Goal: Task Accomplishment & Management: Manage account settings

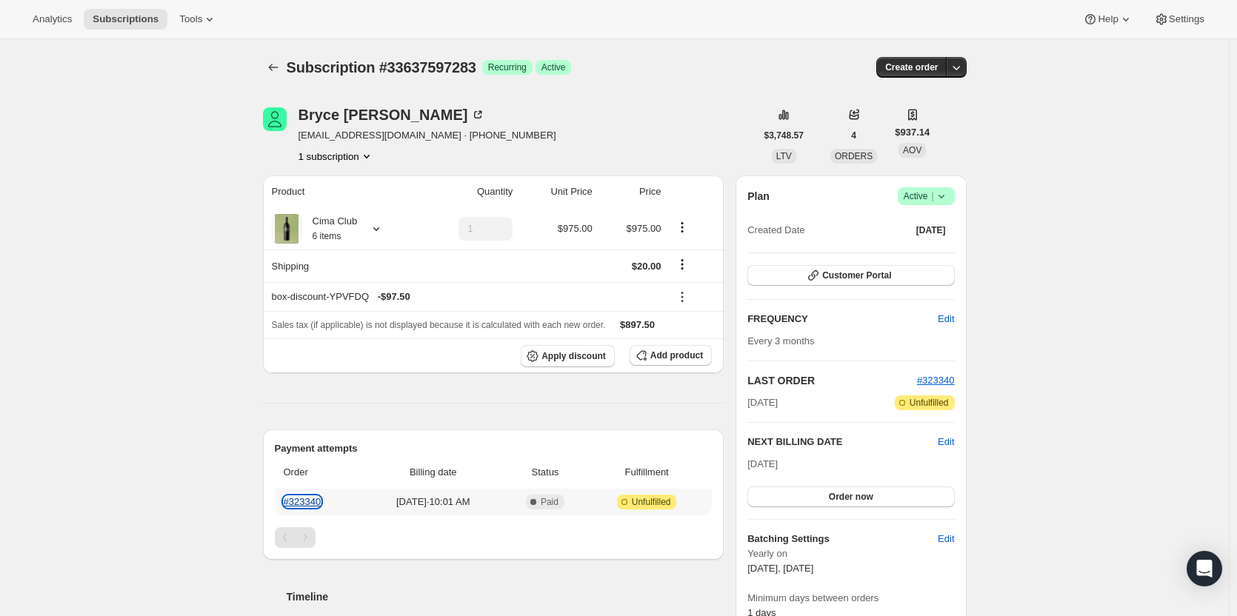
click at [310, 501] on link "#323340" at bounding box center [303, 501] width 38 height 11
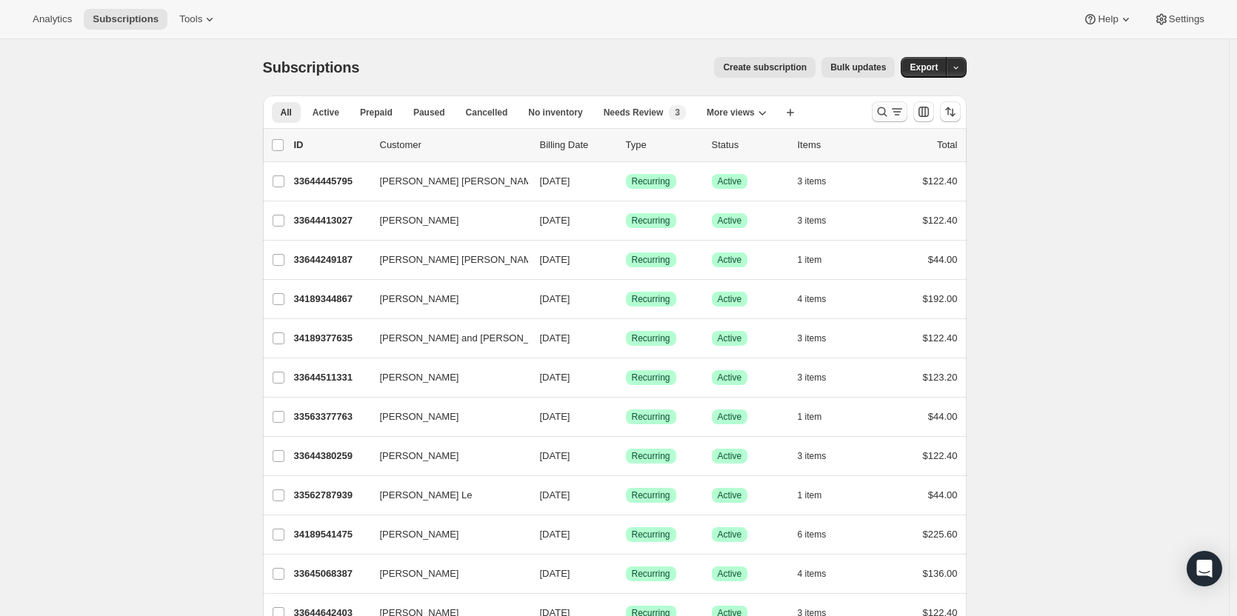
click at [889, 115] on icon "Search and filter results" at bounding box center [882, 111] width 15 height 15
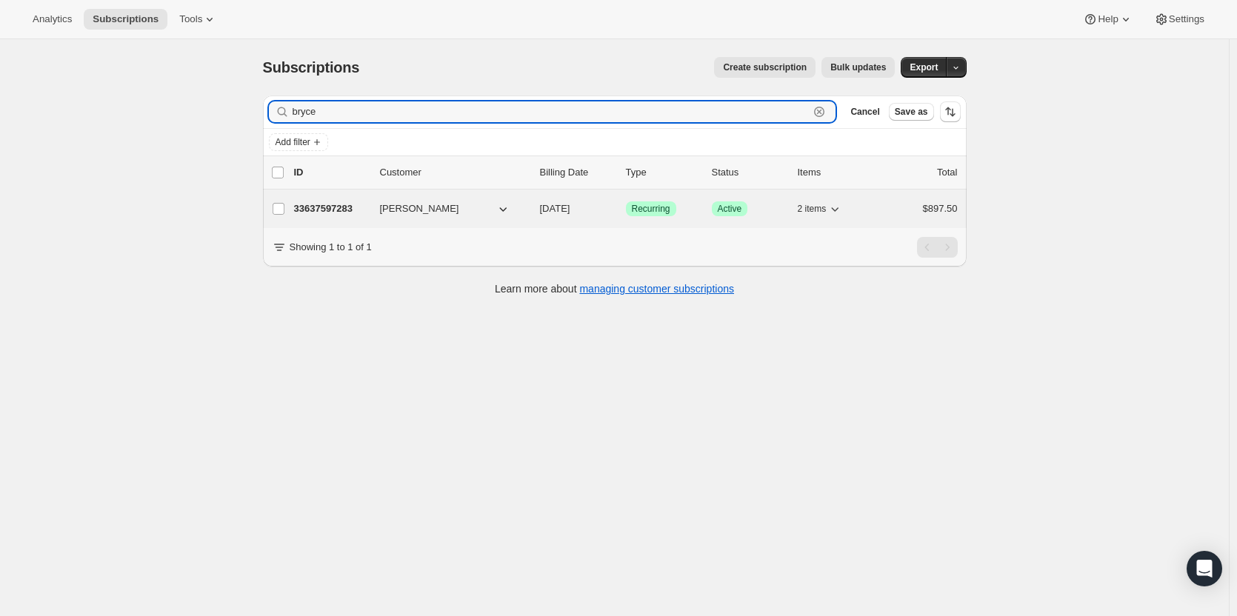
type input "bryce"
click at [317, 201] on p "33637597283" at bounding box center [331, 208] width 74 height 15
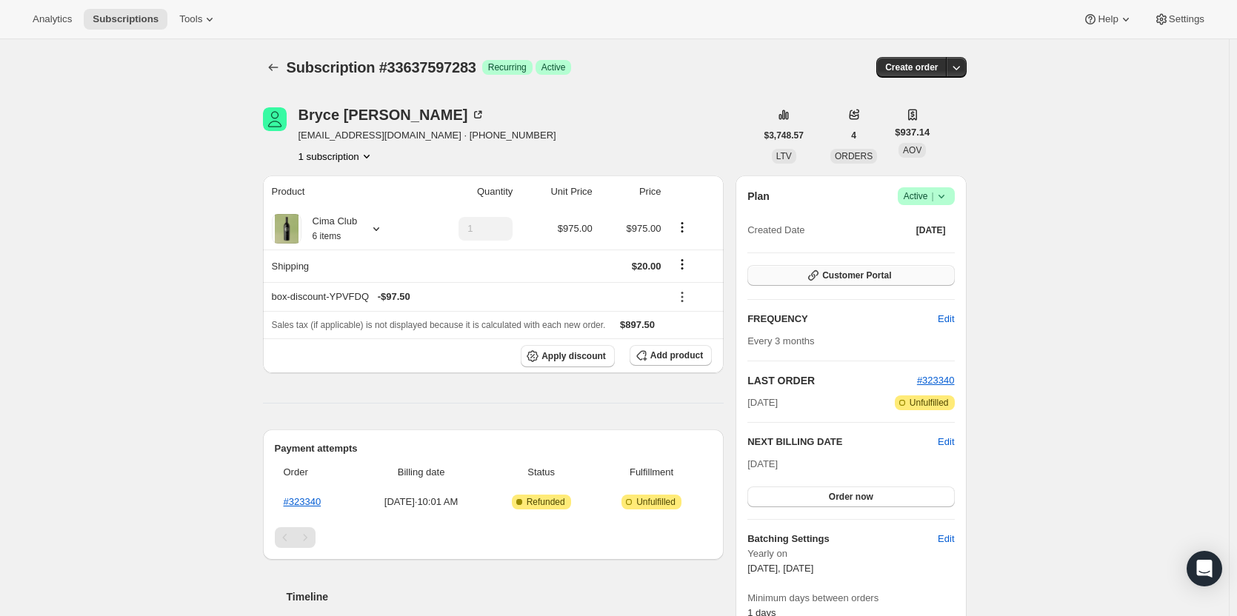
click at [907, 273] on button "Customer Portal" at bounding box center [850, 275] width 207 height 21
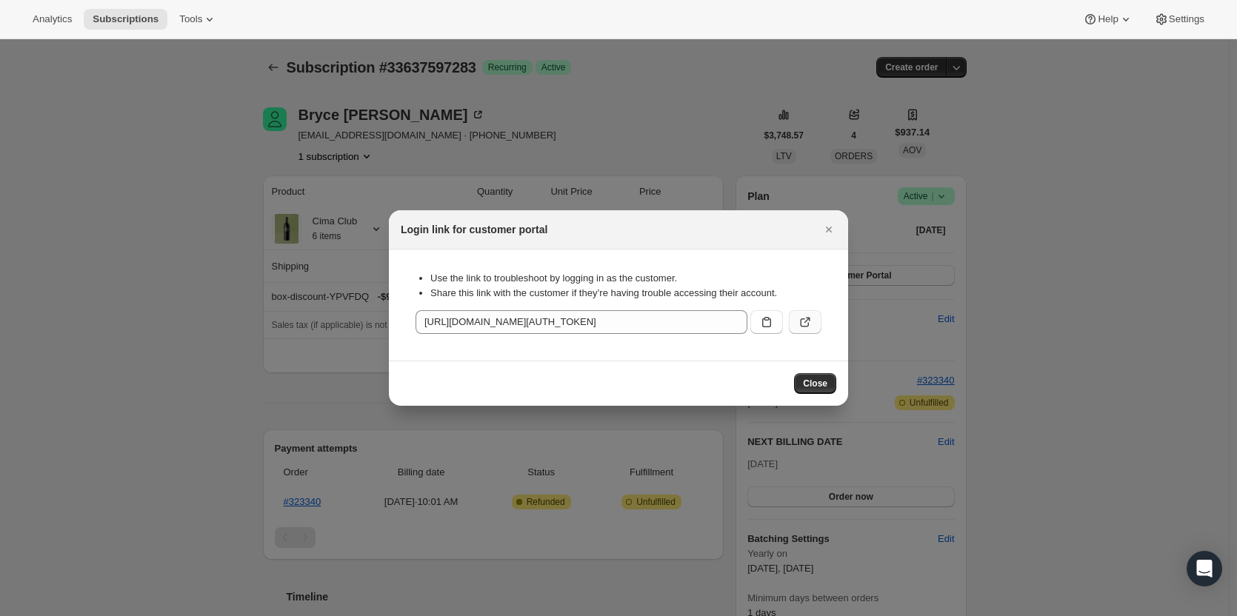
click at [792, 320] on button ":rcc:" at bounding box center [805, 322] width 33 height 24
click at [838, 228] on div "Login link for customer portal" at bounding box center [618, 229] width 459 height 39
click at [830, 226] on icon "Close" at bounding box center [828, 229] width 15 height 15
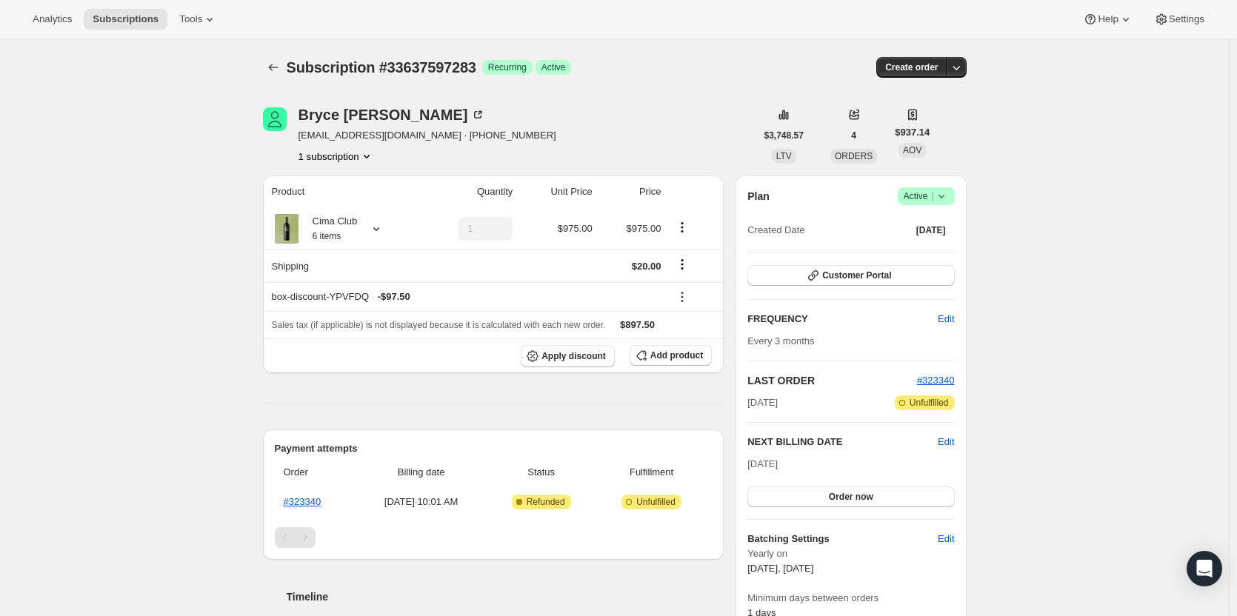
click at [941, 196] on icon at bounding box center [941, 196] width 15 height 15
click at [952, 256] on span "Cancel subscription" at bounding box center [931, 250] width 84 height 11
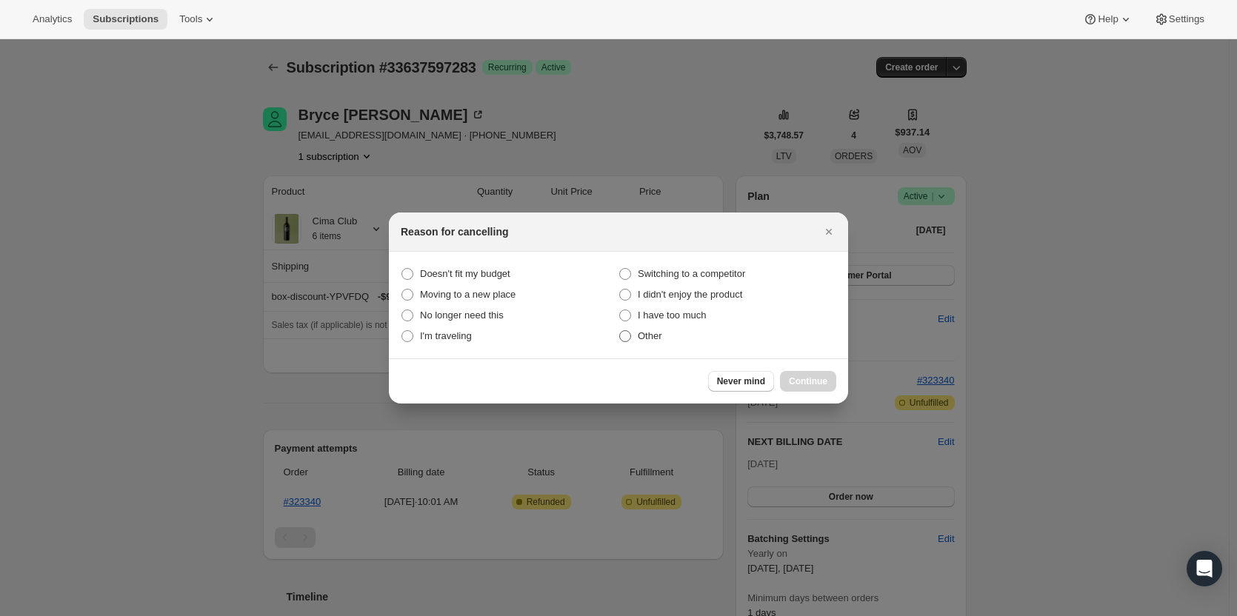
click at [642, 327] on label "Other" at bounding box center [727, 336] width 218 height 21
click at [620, 330] on input "Other" at bounding box center [619, 330] width 1 height 1
radio input "true"
click at [805, 384] on span "Continue" at bounding box center [808, 381] width 39 height 12
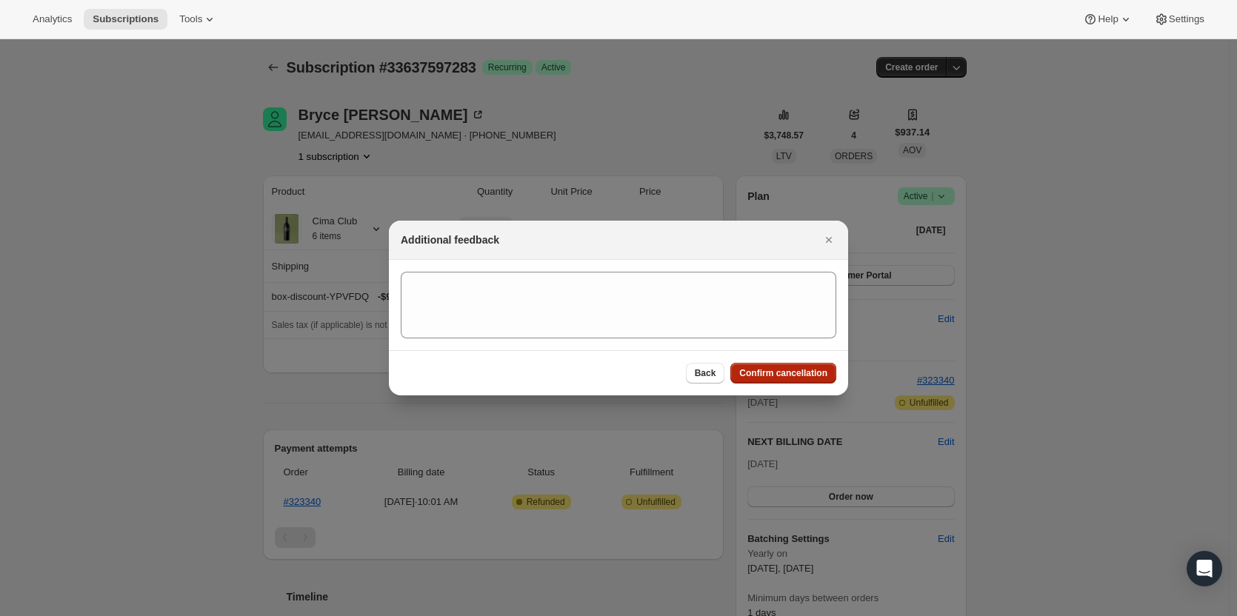
click at [801, 372] on span "Confirm cancellation" at bounding box center [783, 373] width 88 height 12
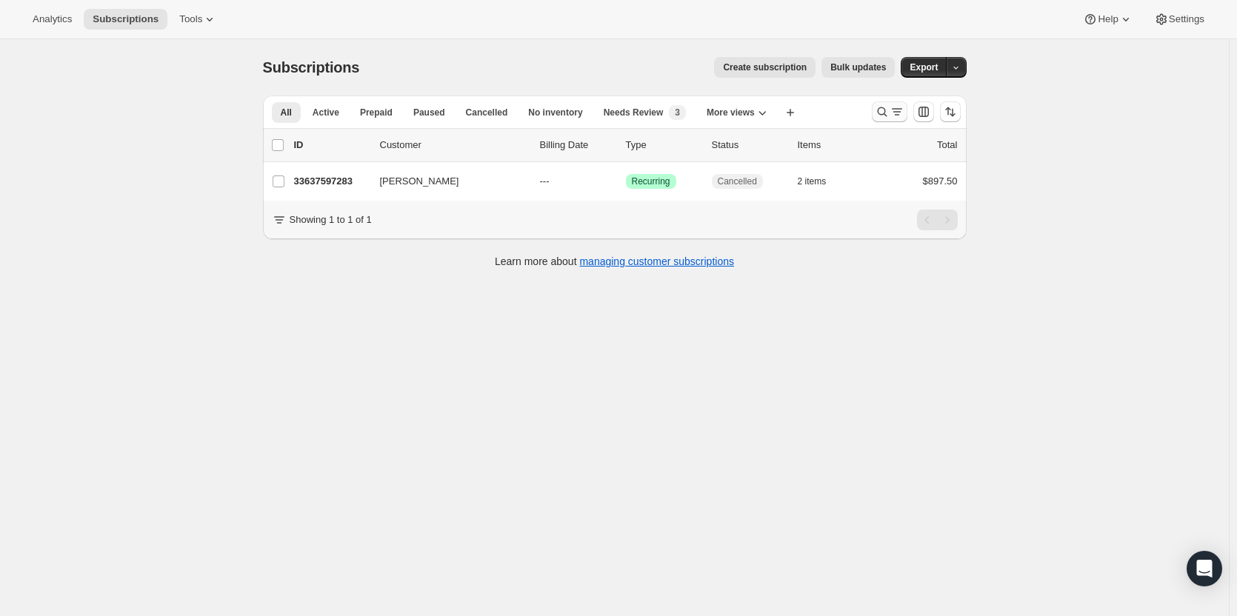
click at [898, 114] on icon "Search and filter results" at bounding box center [896, 111] width 15 height 15
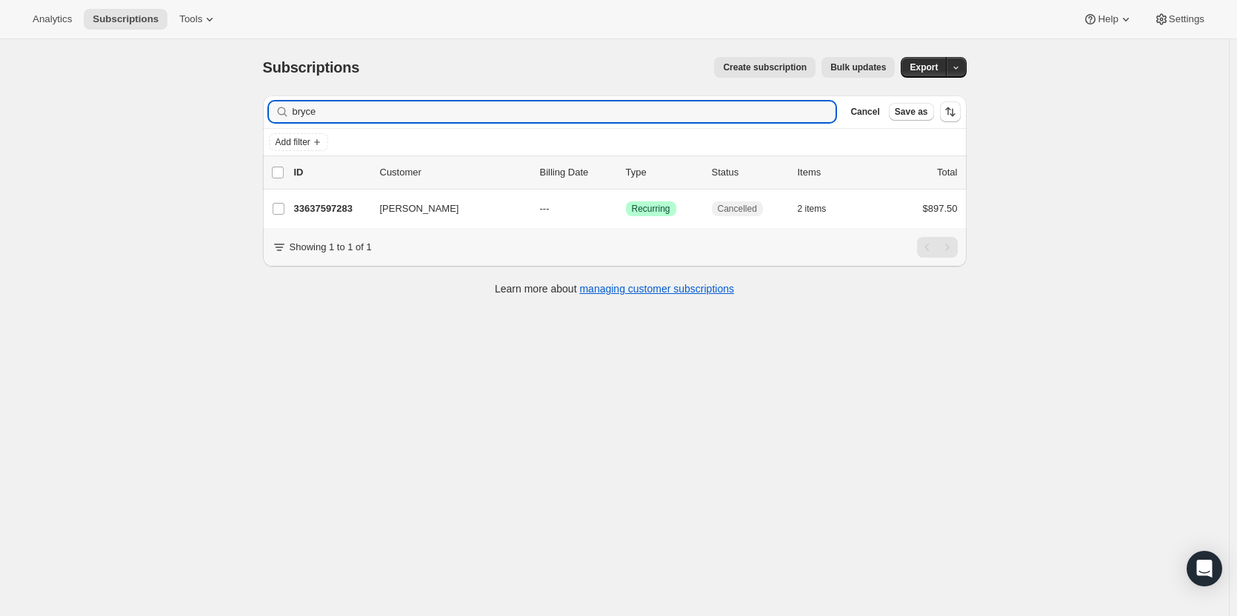
drag, startPoint x: 566, startPoint y: 107, endPoint x: 85, endPoint y: 118, distance: 480.7
click at [99, 130] on div "Subscriptions. This page is ready Subscriptions Create subscription Bulk update…" at bounding box center [614, 347] width 1229 height 616
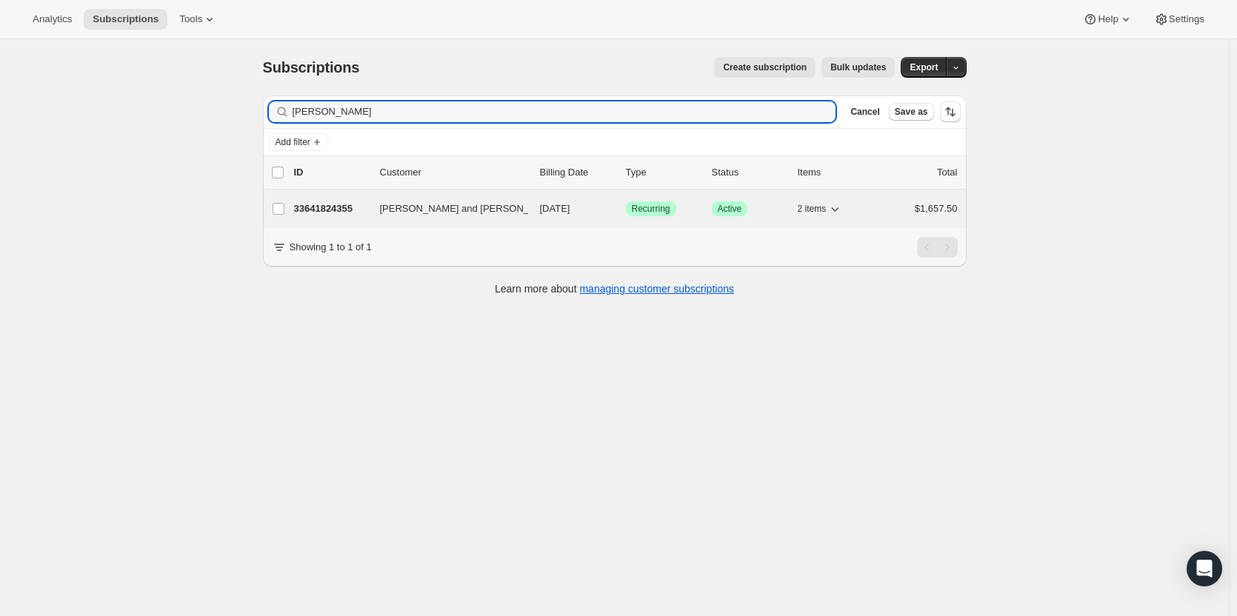
type input "mary sim"
click at [336, 204] on p "33641824355" at bounding box center [331, 208] width 74 height 15
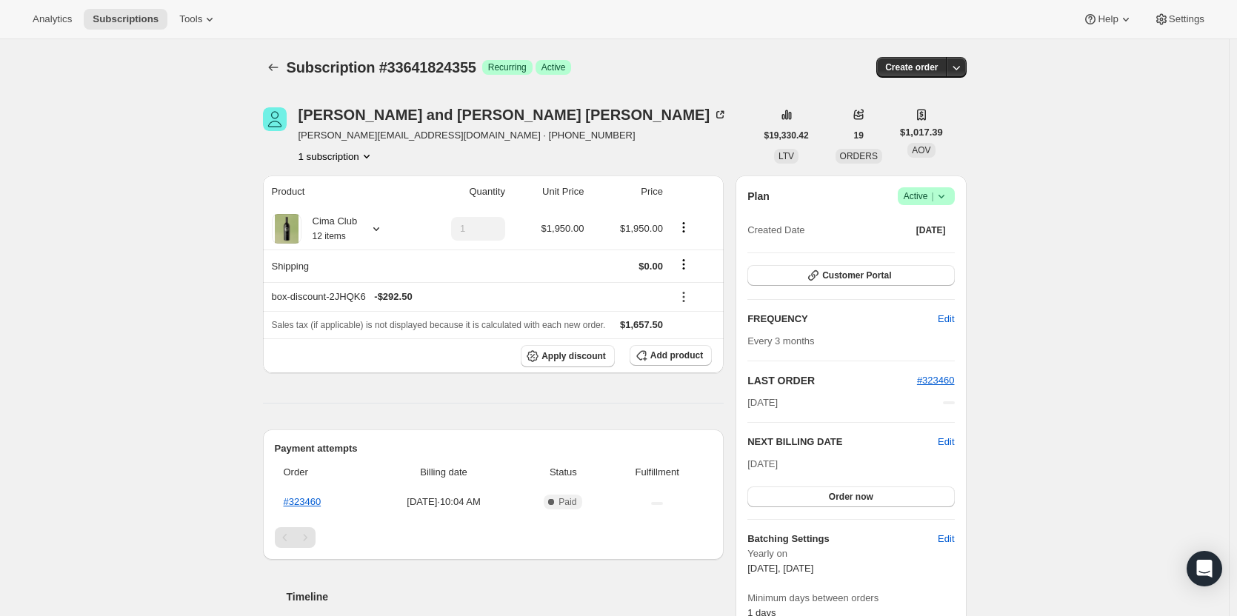
click at [949, 202] on icon at bounding box center [941, 196] width 15 height 15
click at [951, 224] on span "Pause subscription" at bounding box center [929, 225] width 81 height 11
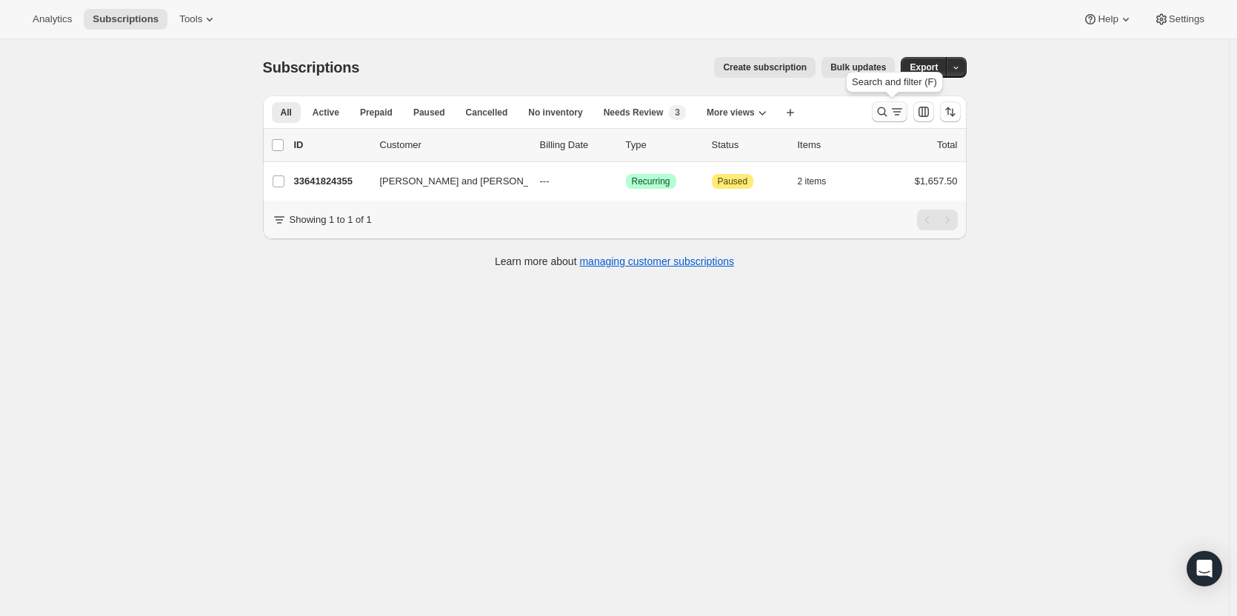
click at [892, 110] on div "Search and filter results" at bounding box center [890, 111] width 30 height 15
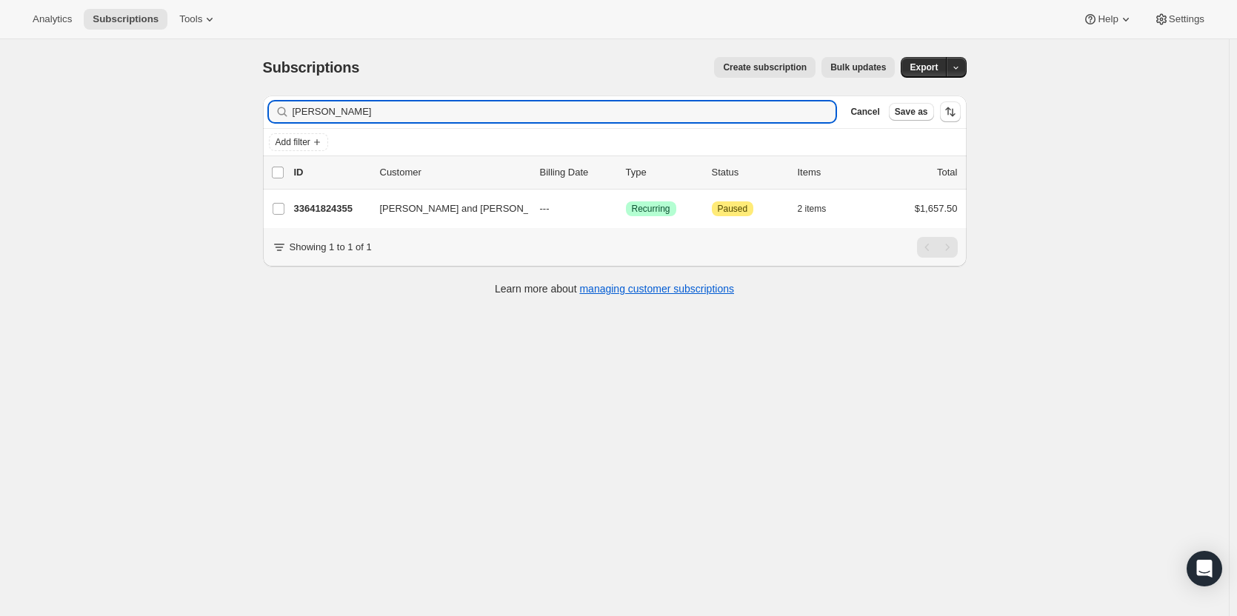
drag, startPoint x: 519, startPoint y: 118, endPoint x: 50, endPoint y: 128, distance: 468.9
click at [58, 127] on div "Subscriptions. This page is ready Subscriptions Create subscription Bulk update…" at bounding box center [614, 347] width 1229 height 616
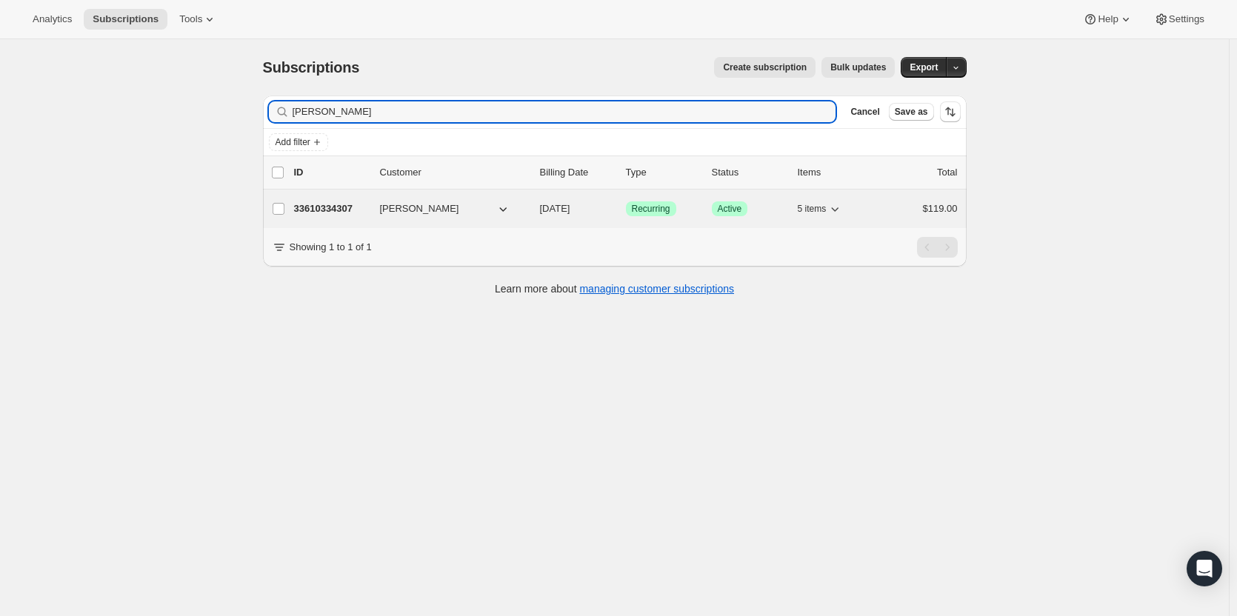
type input "ivonne"
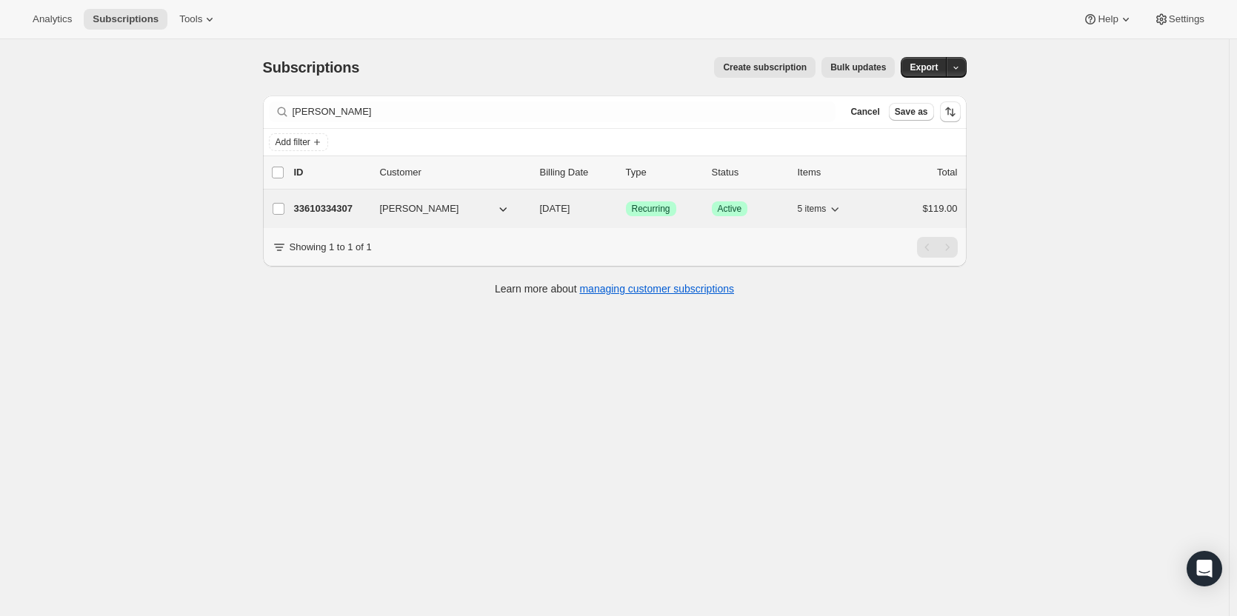
click at [330, 213] on p "33610334307" at bounding box center [331, 208] width 74 height 15
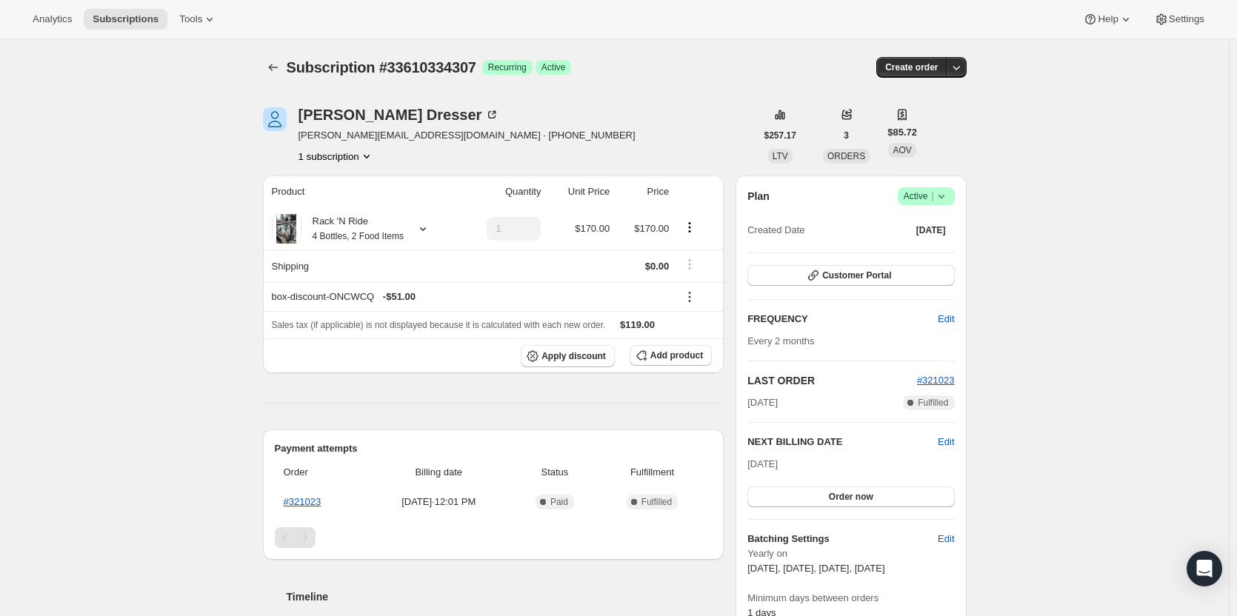
click at [959, 201] on div "Plan Success Active | Created Date Apr 23, 2025 Customer Portal FREQUENCY Edit …" at bounding box center [850, 404] width 230 height 457
click at [954, 202] on span "Success Active |" at bounding box center [926, 196] width 57 height 18
click at [942, 224] on span "Pause subscription" at bounding box center [929, 225] width 81 height 11
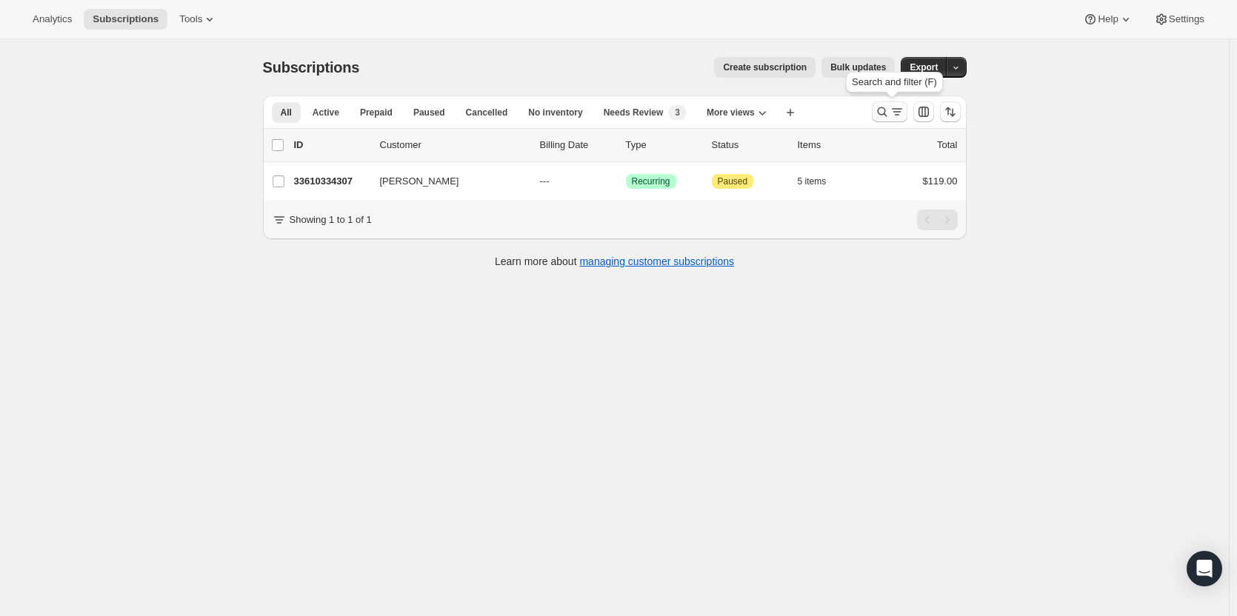
click at [904, 106] on icon "Search and filter results" at bounding box center [896, 111] width 15 height 15
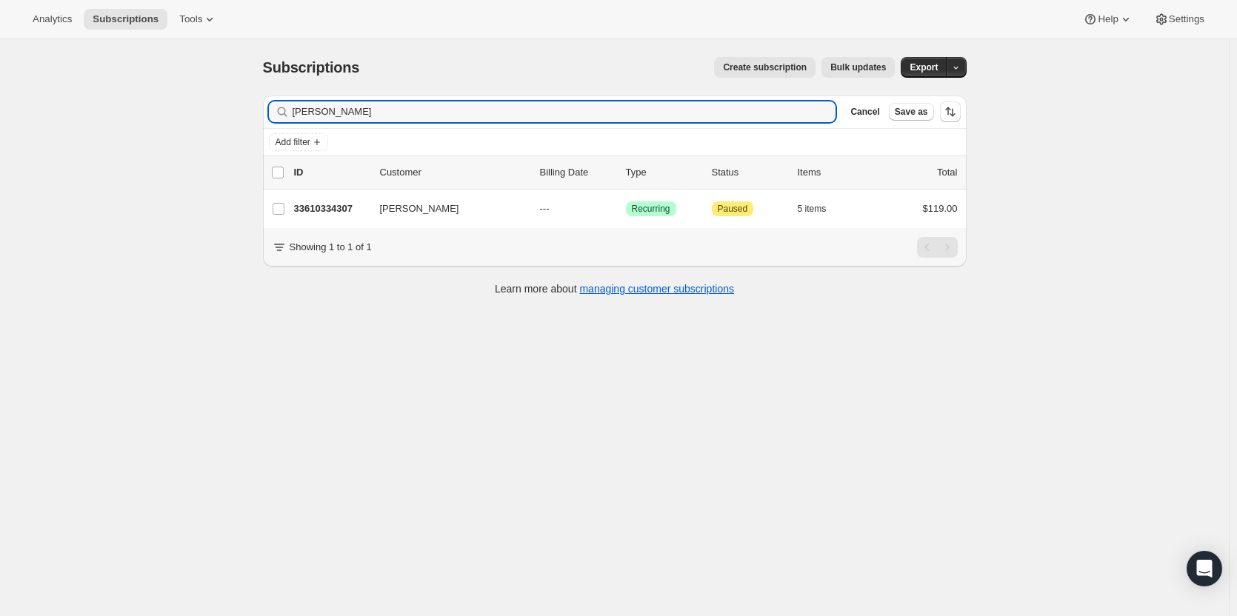
drag, startPoint x: 436, startPoint y: 115, endPoint x: 36, endPoint y: 113, distance: 399.9
click at [37, 113] on div "Subscriptions. This page is ready Subscriptions Create subscription Bulk update…" at bounding box center [614, 347] width 1229 height 616
type input "t"
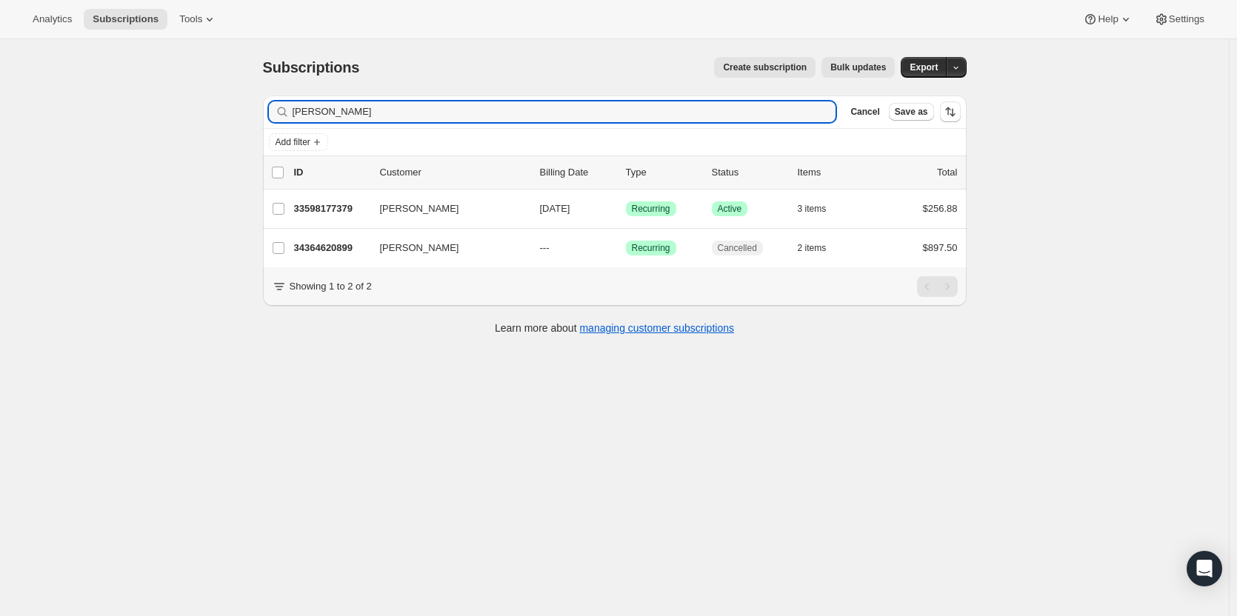
drag, startPoint x: 347, startPoint y: 107, endPoint x: 249, endPoint y: 95, distance: 99.2
click at [250, 95] on div "Subscriptions. This page is ready Subscriptions Create subscription Bulk update…" at bounding box center [614, 194] width 739 height 311
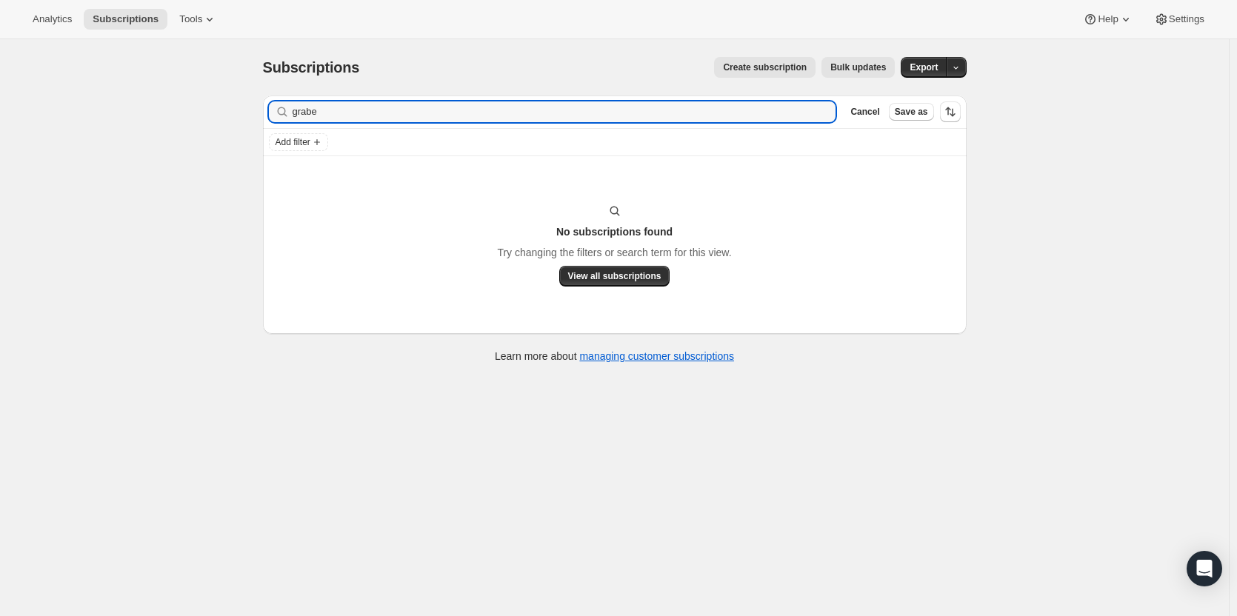
type input "grabe"
